Goal: Task Accomplishment & Management: Manage account settings

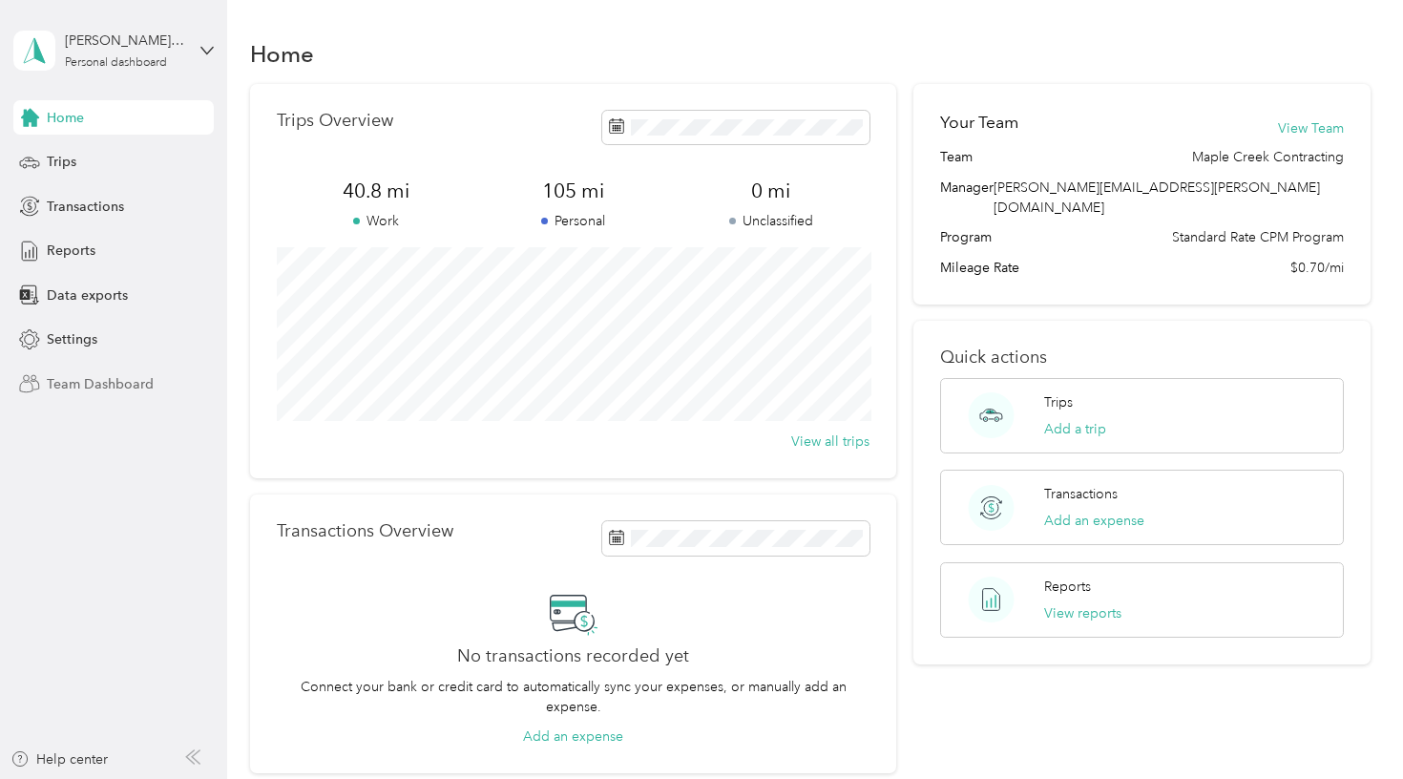
click at [77, 388] on span "Team Dashboard" at bounding box center [100, 384] width 107 height 20
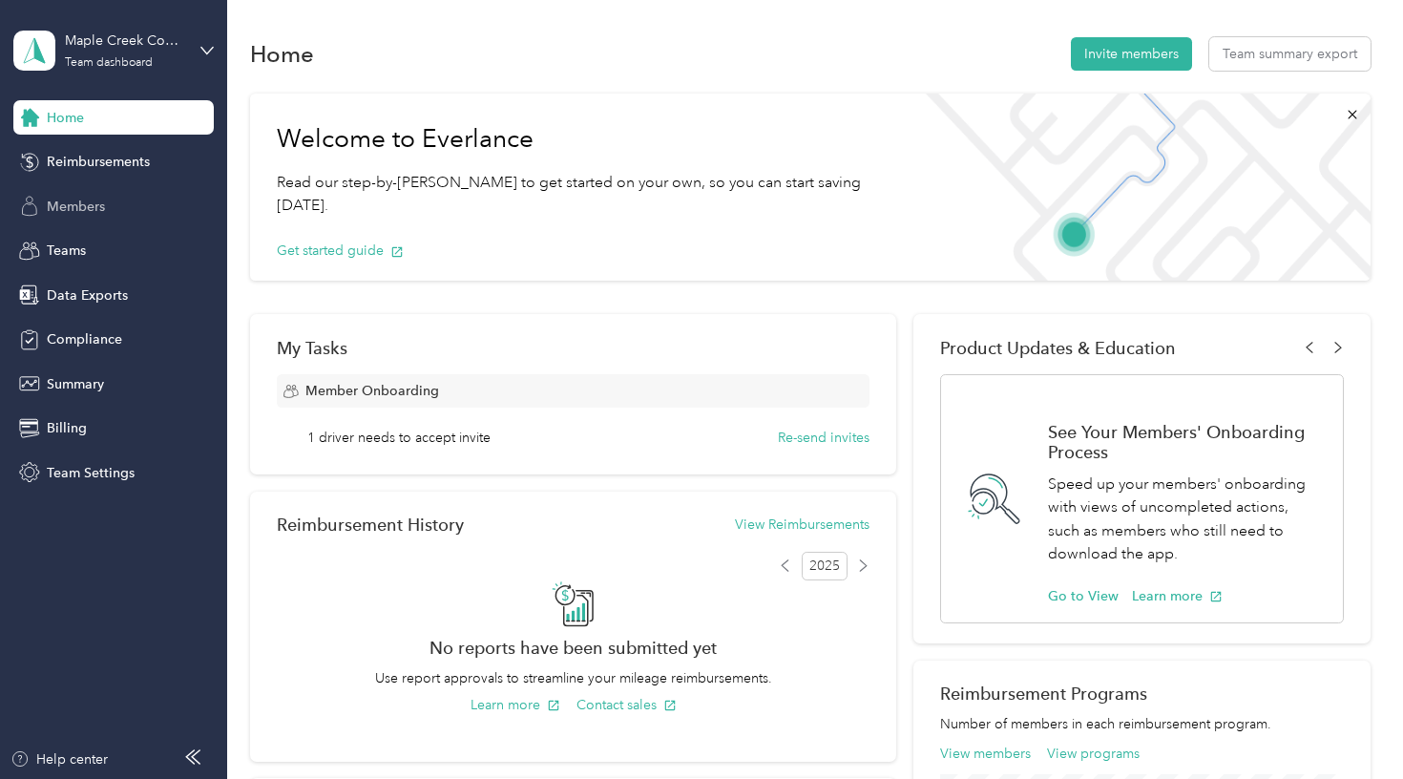
click at [93, 211] on span "Members" at bounding box center [76, 207] width 58 height 20
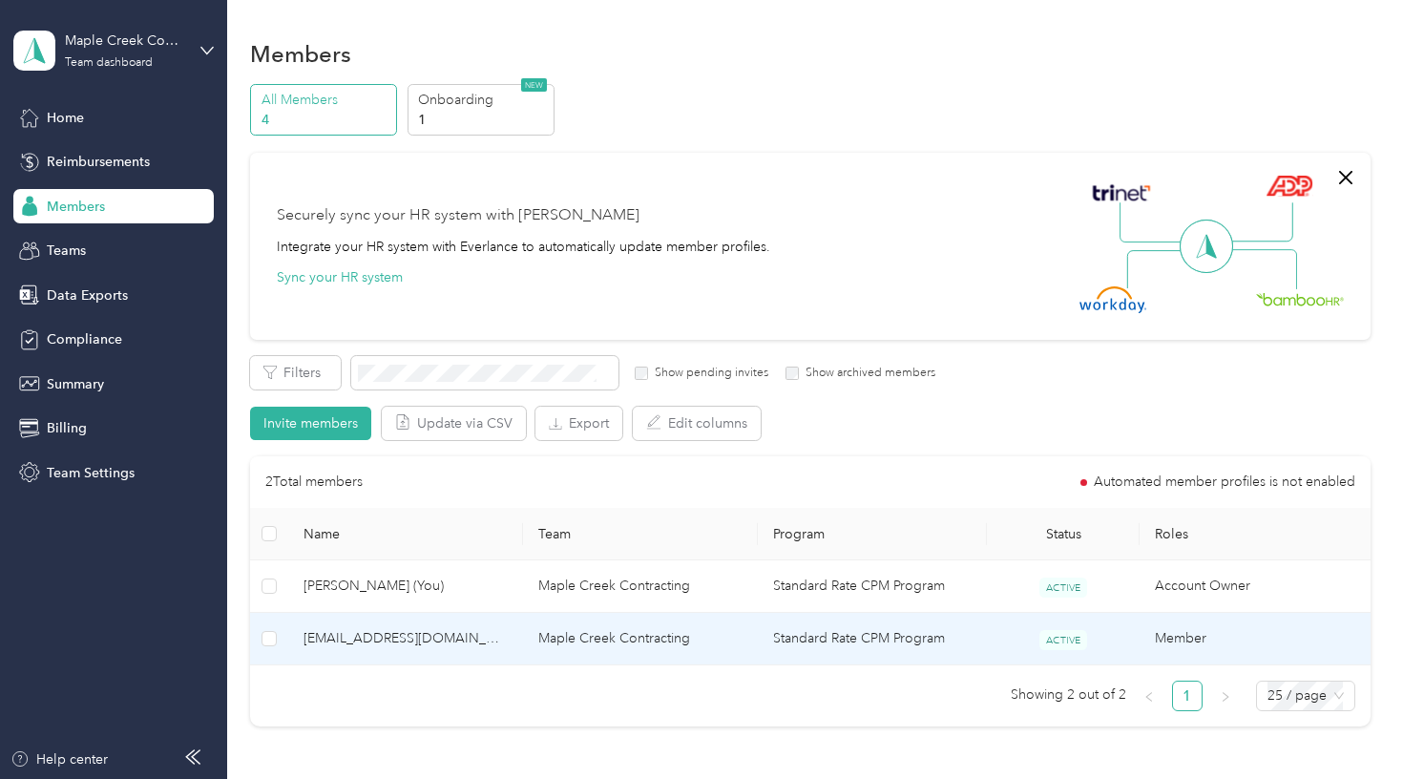
click at [501, 640] on span "[EMAIL_ADDRESS][DOMAIN_NAME]" at bounding box center [405, 638] width 204 height 21
